Goal: Information Seeking & Learning: Learn about a topic

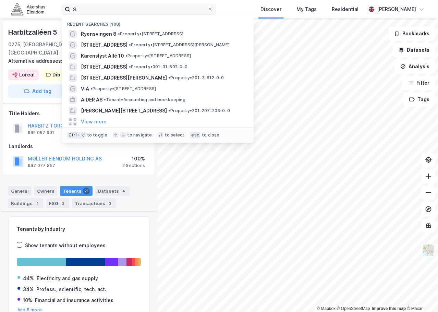
scroll to position [1193, 0]
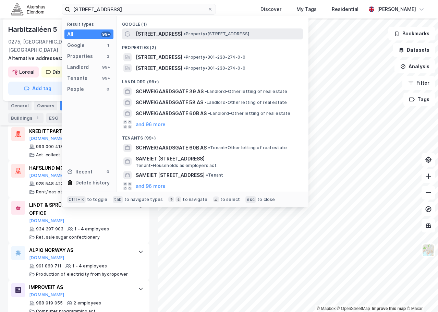
click at [169, 28] on div "[STREET_ADDRESS] • Property • [STREET_ADDRESS]" at bounding box center [212, 33] width 181 height 11
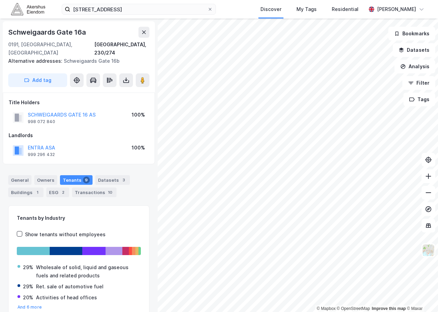
click at [69, 175] on div "Tenants 9" at bounding box center [76, 180] width 33 height 10
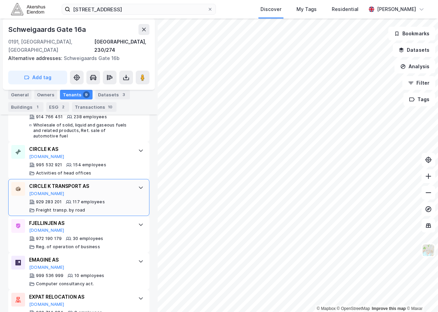
scroll to position [233, 0]
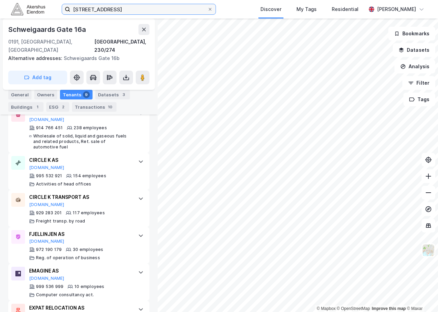
click at [129, 5] on input "[STREET_ADDRESS]" at bounding box center [138, 9] width 137 height 10
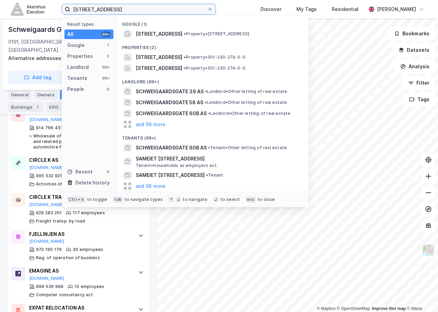
click at [129, 5] on input "[STREET_ADDRESS]" at bounding box center [138, 9] width 137 height 10
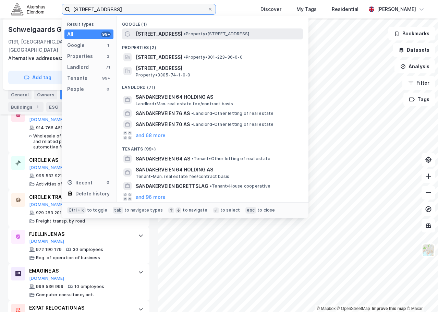
type input "[STREET_ADDRESS]"
click at [209, 29] on div "[STREET_ADDRESS] • Property • [STREET_ADDRESS]" at bounding box center [212, 33] width 181 height 11
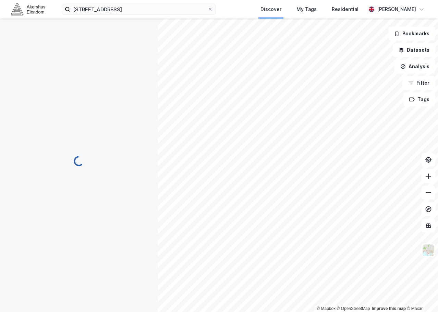
scroll to position [42, 0]
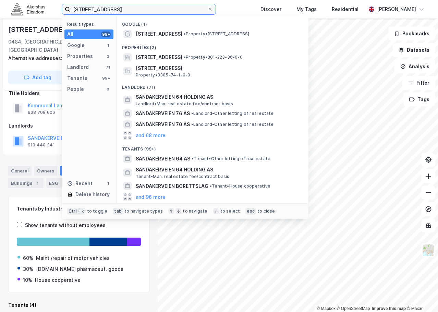
click at [102, 8] on input "[STREET_ADDRESS]" at bounding box center [138, 9] width 137 height 10
